Goal: Obtain resource: Download file/media

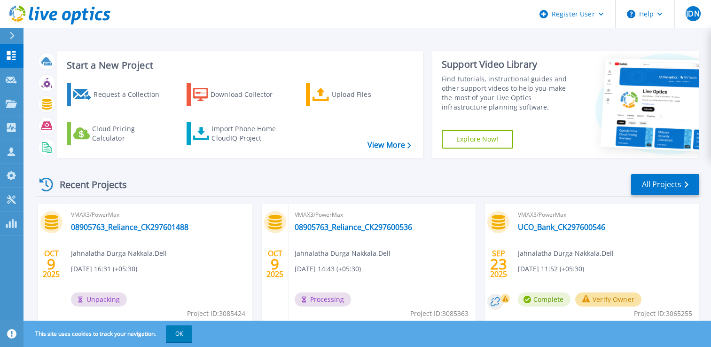
scroll to position [98, 0]
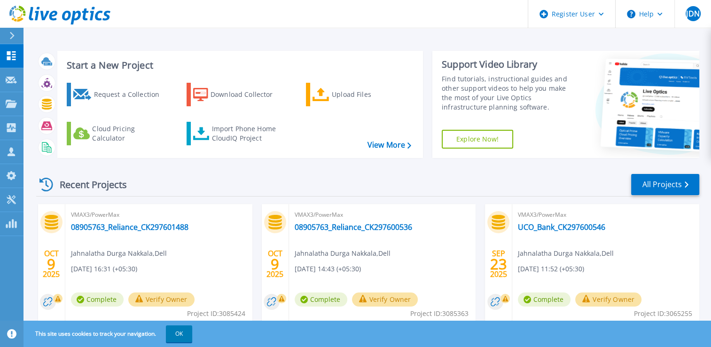
click at [446, 180] on div "Recent Projects All Projects" at bounding box center [367, 185] width 663 height 24
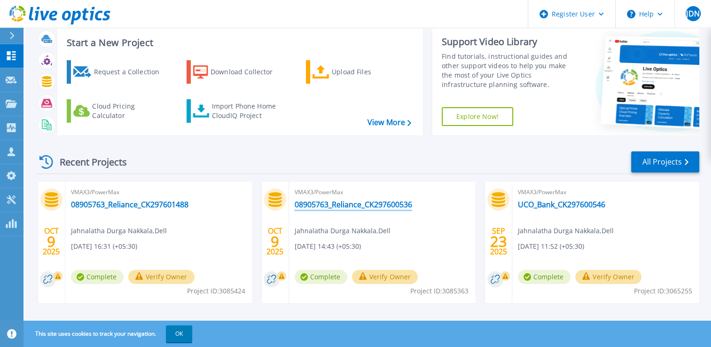
click at [365, 206] on link "08905763_Reliance_CK297600536" at bounding box center [354, 204] width 118 height 9
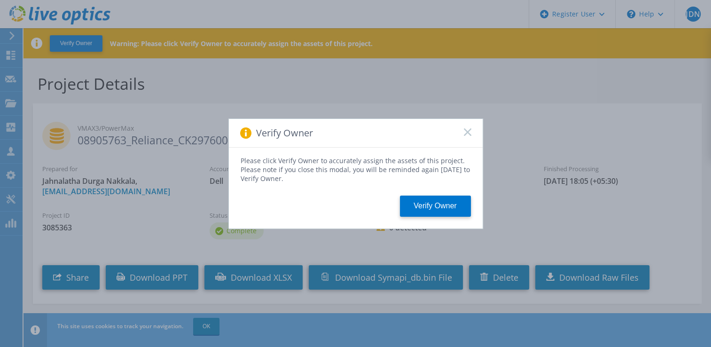
click at [468, 130] on rect at bounding box center [468, 132] width 8 height 8
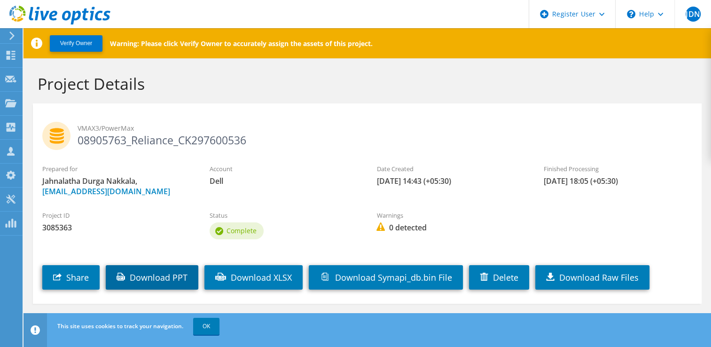
click at [179, 274] on link "Download PPT" at bounding box center [152, 277] width 93 height 24
click at [297, 142] on h2 "VMAX3/PowerMax 08905763_Reliance_CK297600536" at bounding box center [367, 134] width 650 height 24
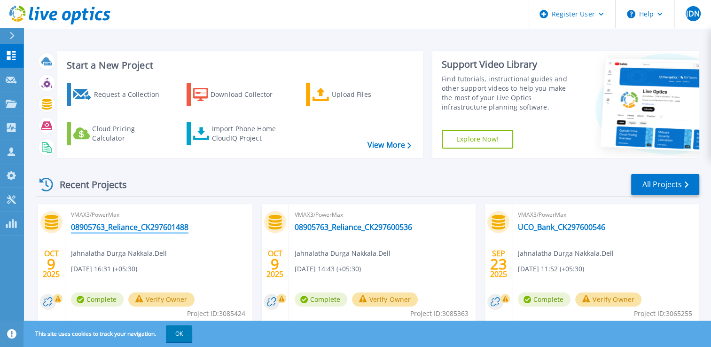
click at [173, 226] on link "08905763_Reliance_CK297601488" at bounding box center [130, 226] width 118 height 9
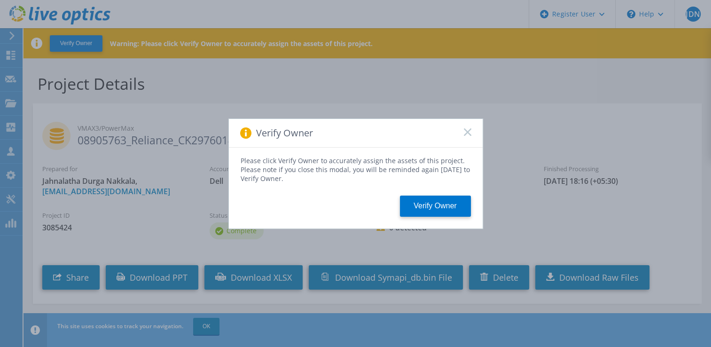
click at [468, 133] on rect at bounding box center [468, 132] width 8 height 8
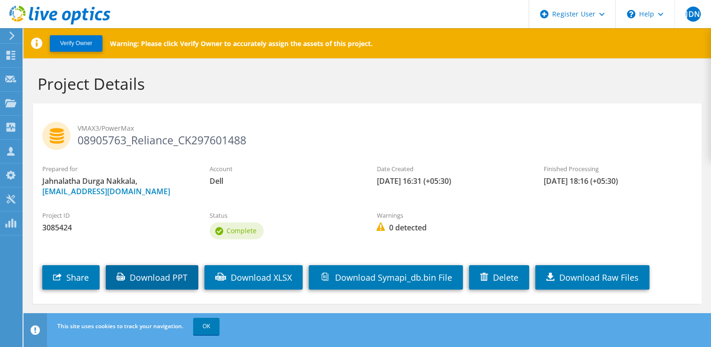
click at [162, 281] on link "Download PPT" at bounding box center [152, 277] width 93 height 24
click at [450, 223] on span "0 detected" at bounding box center [451, 227] width 149 height 10
drag, startPoint x: 687, startPoint y: 1, endPoint x: 465, endPoint y: 118, distance: 250.5
click at [465, 118] on div "VMAX3/PowerMax 08905763_Reliance_CK297601488" at bounding box center [367, 133] width 669 height 51
click at [221, 136] on h2 "VMAX3/PowerMax 08905763_Reliance_CK297601488" at bounding box center [367, 134] width 650 height 24
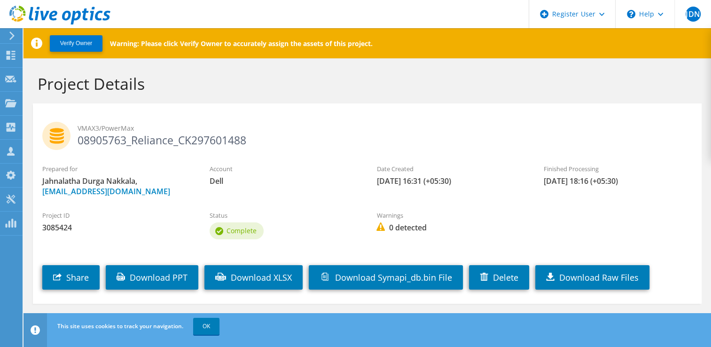
click at [221, 136] on h2 "VMAX3/PowerMax 08905763_Reliance_CK297601488" at bounding box center [367, 134] width 650 height 24
click at [261, 141] on h2 "VMAX3/PowerMax 08905763_Reliance_CK297601488" at bounding box center [367, 134] width 650 height 24
drag, startPoint x: 252, startPoint y: 140, endPoint x: 181, endPoint y: 138, distance: 70.5
click at [181, 138] on h2 "VMAX3/PowerMax 08905763_Reliance_CK297601488" at bounding box center [367, 134] width 650 height 24
copy h2 "CK297601488"
